Goal: Download file/media

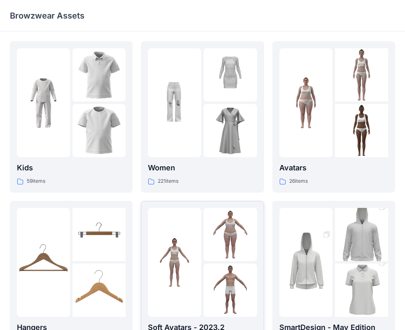
click at [217, 117] on img at bounding box center [230, 130] width 53 height 53
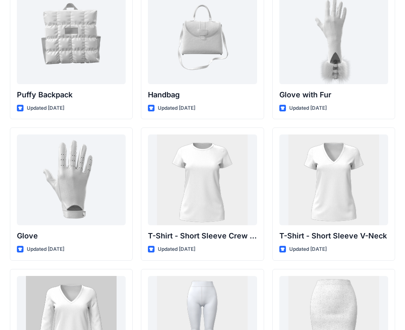
scroll to position [6490, 0]
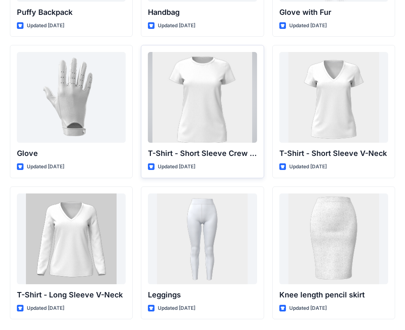
click at [232, 128] on div at bounding box center [202, 97] width 109 height 91
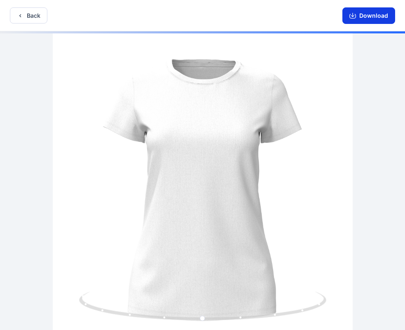
click at [370, 11] on button "Download" at bounding box center [368, 15] width 53 height 16
click at [373, 17] on button "Download" at bounding box center [368, 15] width 53 height 16
click at [164, 206] on div at bounding box center [202, 181] width 405 height 300
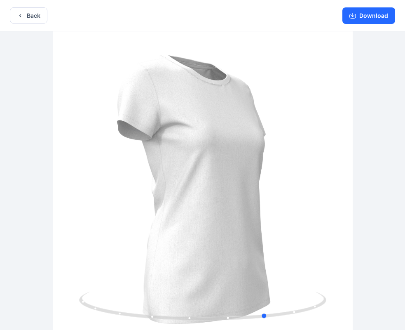
drag, startPoint x: 232, startPoint y: 235, endPoint x: 296, endPoint y: 258, distance: 67.9
click at [296, 258] on div at bounding box center [202, 181] width 405 height 300
click at [368, 20] on button "Download" at bounding box center [368, 15] width 53 height 16
